Goal: Task Accomplishment & Management: Complete application form

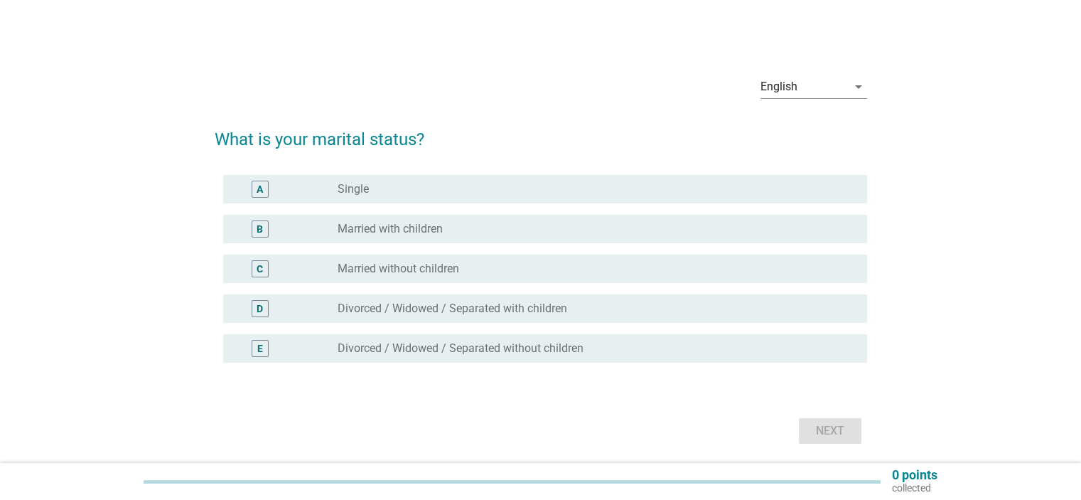
click at [355, 189] on label "Single" at bounding box center [353, 189] width 31 height 14
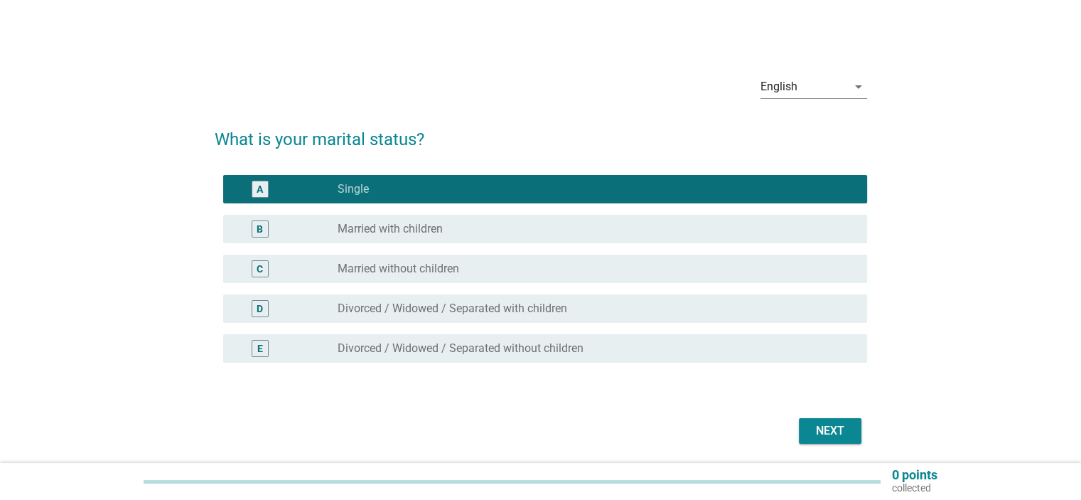
click at [849, 441] on button "Next" at bounding box center [830, 431] width 63 height 26
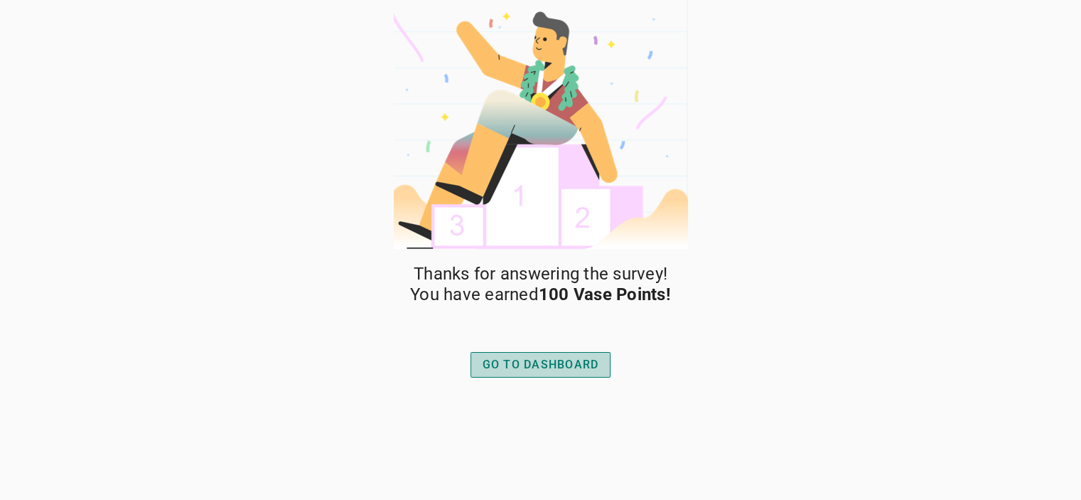
click at [537, 369] on div "GO TO DASHBOARD" at bounding box center [541, 364] width 117 height 17
